Goal: Communication & Community: Answer question/provide support

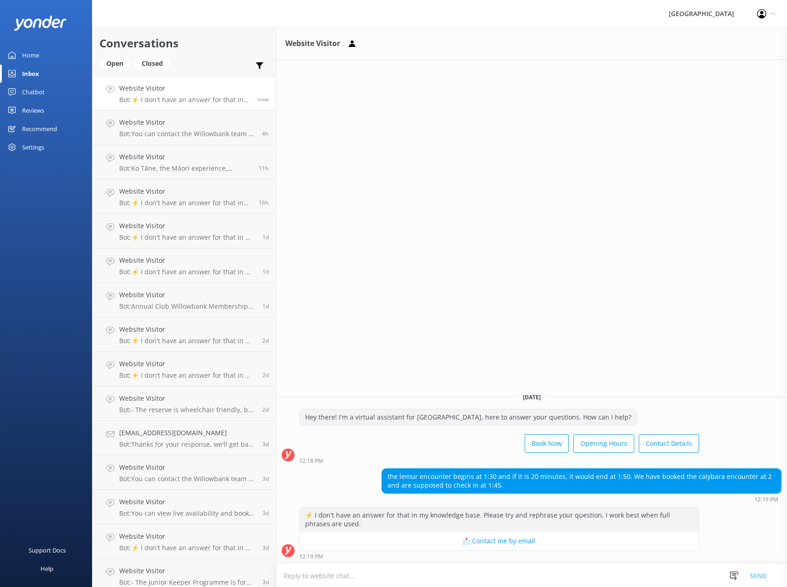
click at [505, 576] on textarea at bounding box center [531, 575] width 511 height 23
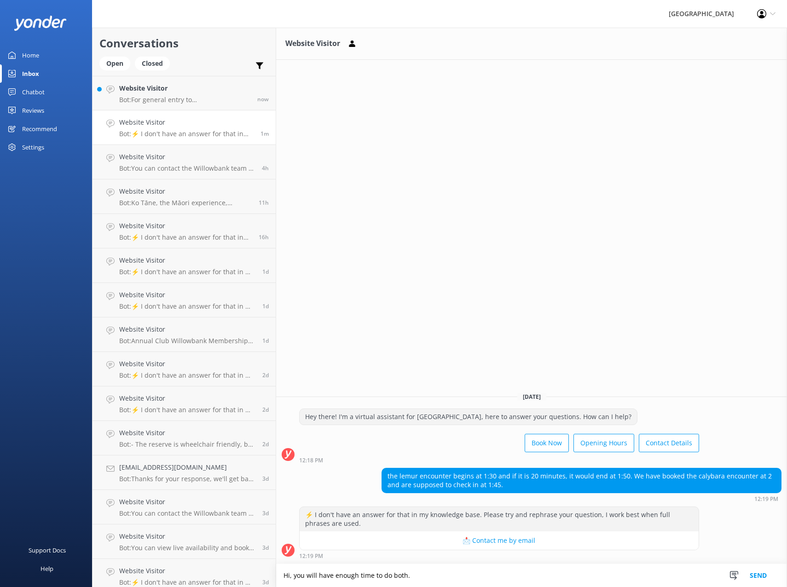
type textarea "Hi, you will have enough time to do both."
click at [752, 578] on button "Send" at bounding box center [758, 575] width 34 height 23
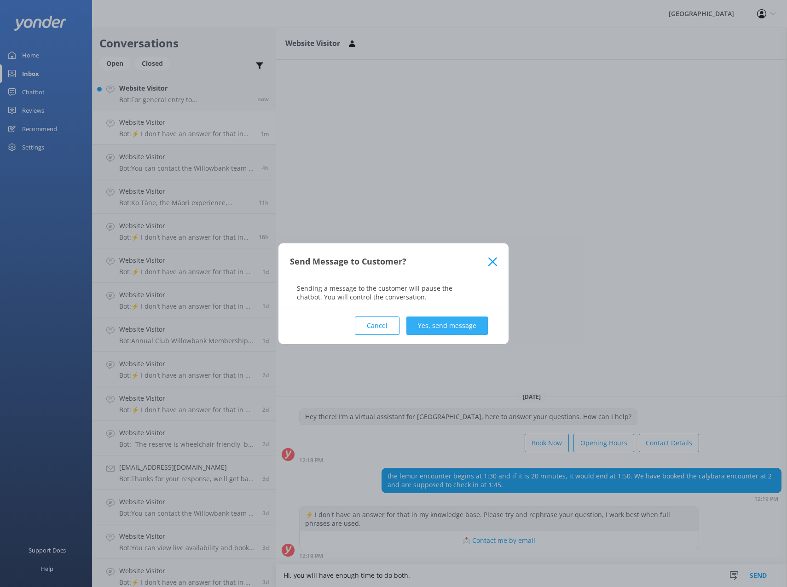
click at [443, 325] on button "Yes, send message" at bounding box center [446, 325] width 81 height 18
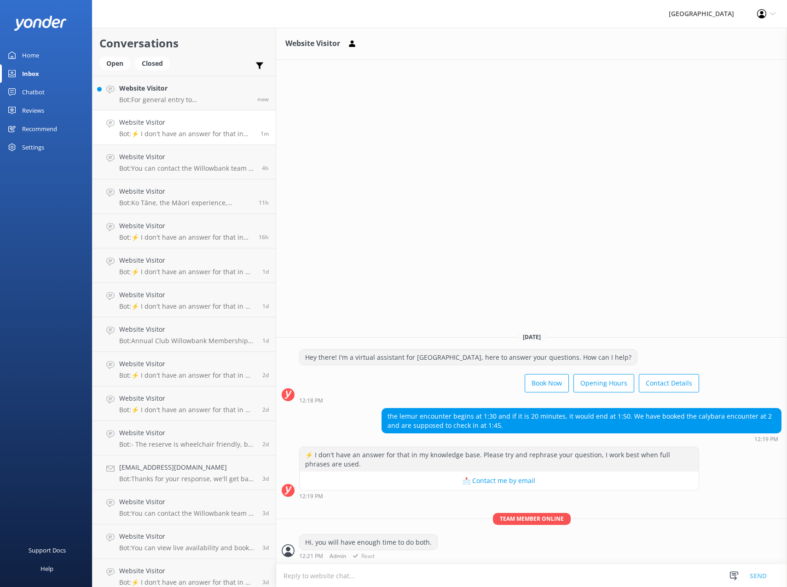
click at [656, 540] on div "Hi, you will have enough time to do both. 12:21 PM Admin Read" at bounding box center [531, 546] width 511 height 25
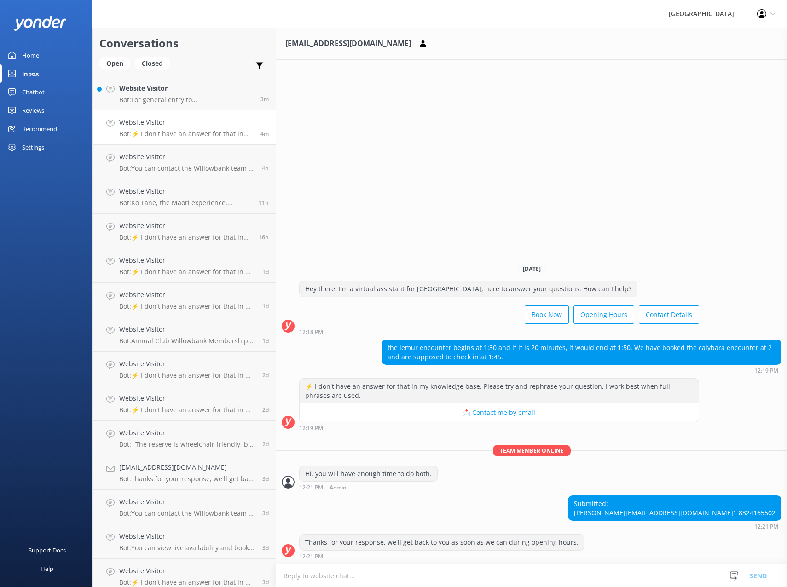
click at [725, 508] on link "[EMAIL_ADDRESS][DOMAIN_NAME]" at bounding box center [679, 512] width 108 height 9
click at [153, 99] on p "Bot: For general entry to [GEOGRAPHIC_DATA], there's no requirement to pre-book…" at bounding box center [186, 100] width 134 height 8
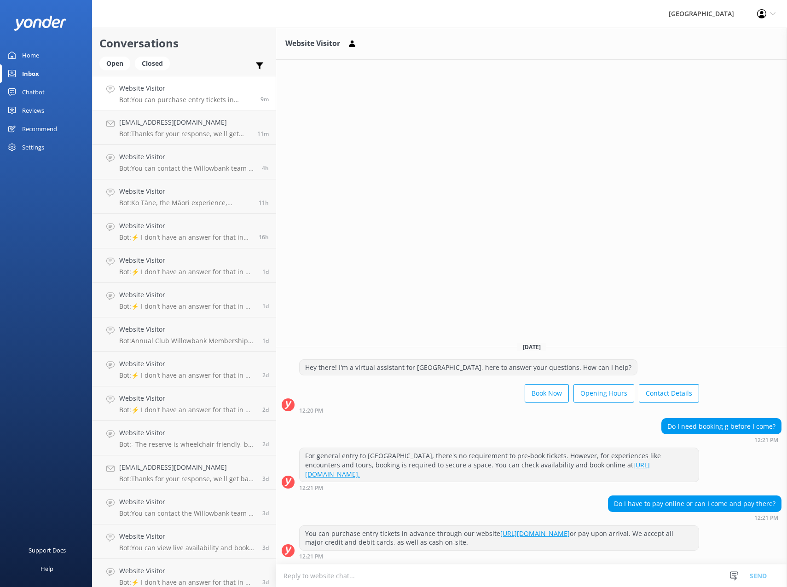
click at [403, 219] on div "Website Visitor [DATE] Hey there! I'm a virtual assistant for [GEOGRAPHIC_DATA]…" at bounding box center [531, 307] width 511 height 559
click at [194, 132] on p "Bot: Thanks for your response, we'll get back to you as soon as we can during o…" at bounding box center [184, 134] width 131 height 8
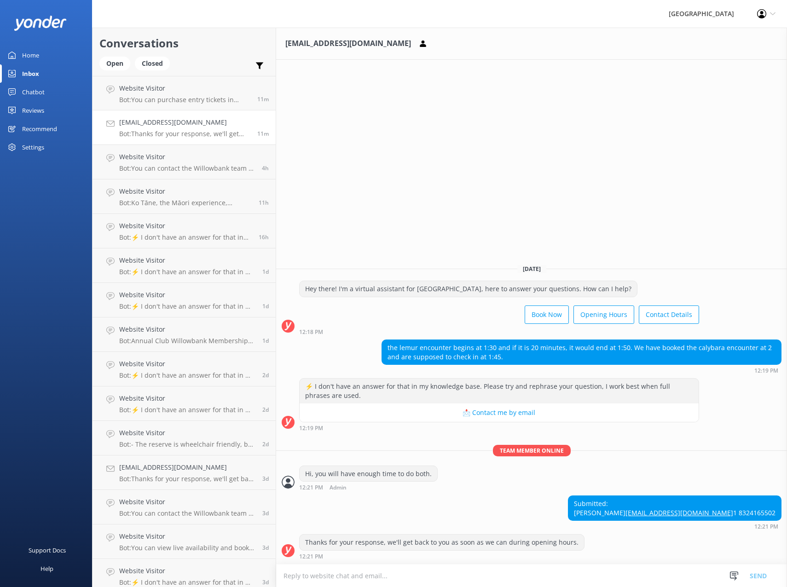
click at [371, 194] on div "[EMAIL_ADDRESS][DOMAIN_NAME] [DATE] Hey there! I'm a virtual assistant for [GEO…" at bounding box center [531, 307] width 511 height 559
